Goal: Check status: Check status

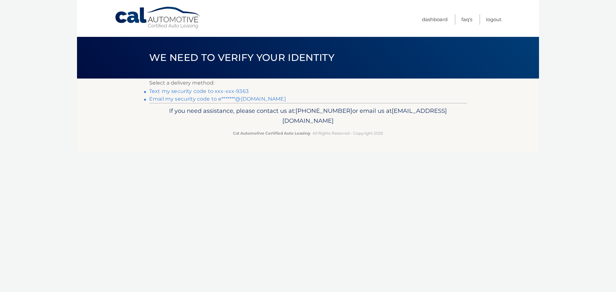
click at [214, 90] on link "Text my security code to xxx-xxx-9363" at bounding box center [198, 91] width 99 height 6
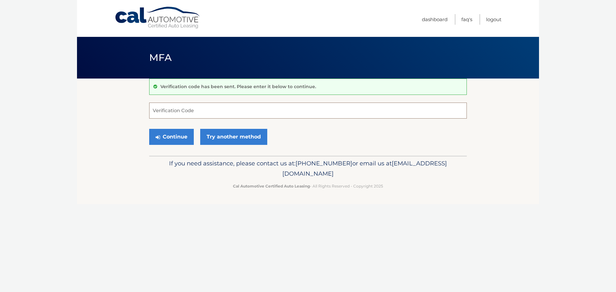
click at [202, 112] on input "Verification Code" at bounding box center [308, 111] width 318 height 16
type input "881028"
click at [149, 129] on button "Continue" at bounding box center [171, 137] width 45 height 16
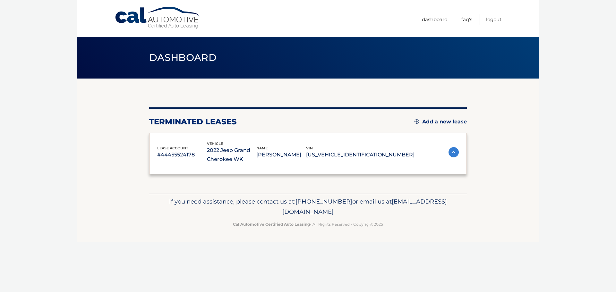
click at [258, 133] on div "lease account #44455524178 vehicle 2022 Jeep Grand Cherokee WK name ELIZABETH C…" at bounding box center [308, 154] width 318 height 42
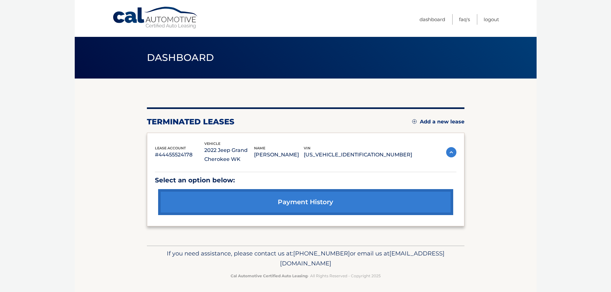
click at [452, 152] on img at bounding box center [451, 152] width 10 height 10
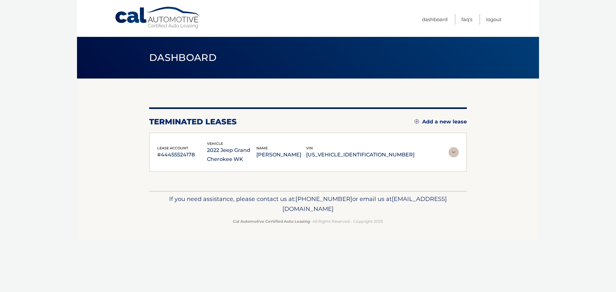
click at [452, 152] on img at bounding box center [454, 152] width 10 height 10
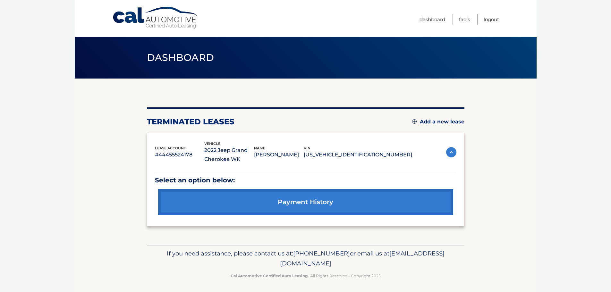
click at [301, 197] on link "payment history" at bounding box center [305, 202] width 295 height 26
